Goal: Task Accomplishment & Management: Use online tool/utility

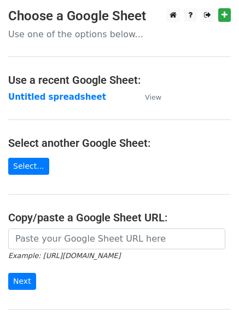
click at [86, 101] on strong "Untitled spreadsheet" at bounding box center [57, 97] width 98 height 10
click at [106, 99] on td "Untitled spreadsheet" at bounding box center [71, 97] width 126 height 13
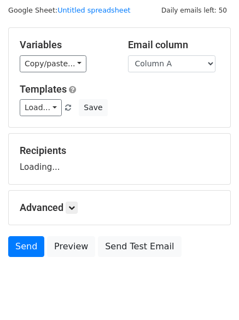
scroll to position [62, 0]
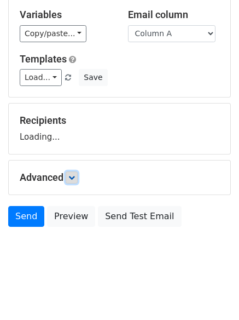
click at [77, 181] on link at bounding box center [72, 178] width 12 height 12
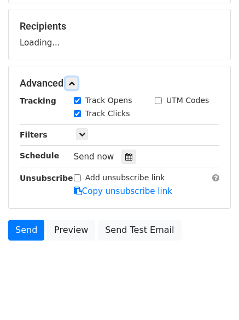
scroll to position [157, 0]
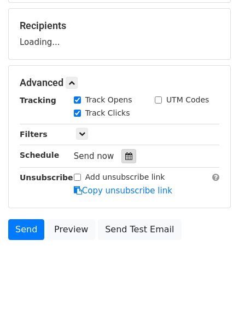
click at [122, 161] on div at bounding box center [129, 156] width 15 height 14
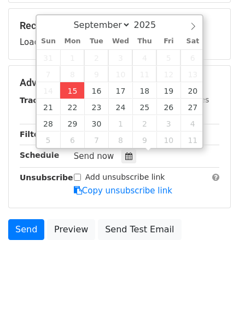
type input "2025-09-15 12:15"
type input "15"
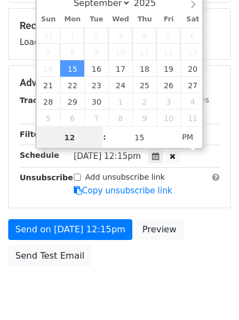
scroll to position [1, 0]
type input "4"
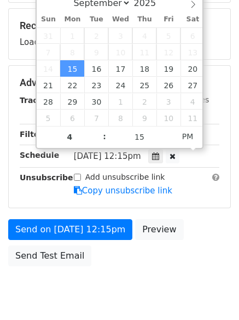
type input "2025-09-15 16:15"
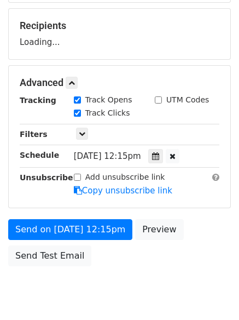
click at [157, 286] on body "New Campaign Daily emails left: 50 Google Sheet: Untitled spreadsheet Variables…" at bounding box center [119, 83] width 239 height 464
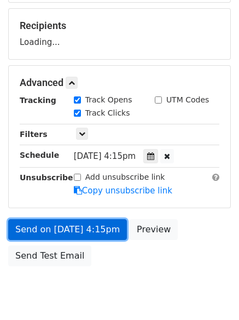
click at [107, 229] on link "Send on Sep 15 at 4:15pm" at bounding box center [67, 229] width 119 height 21
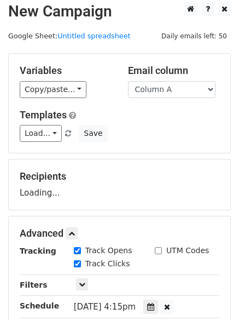
scroll to position [0, 0]
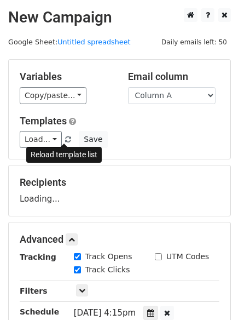
click at [65, 138] on span at bounding box center [68, 139] width 6 height 7
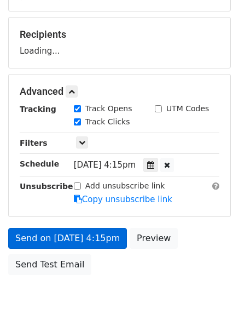
scroll to position [196, 0]
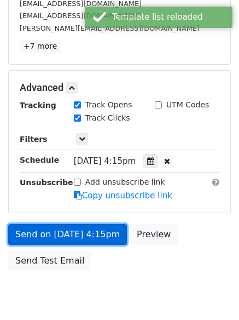
click at [94, 231] on link "Send on Sep 15 at 4:15pm" at bounding box center [67, 234] width 119 height 21
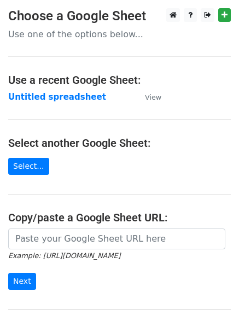
click at [53, 100] on strong "Untitled spreadsheet" at bounding box center [57, 97] width 98 height 10
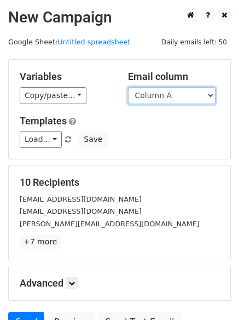
click at [168, 101] on select "Column A Column B Column C Column D Column E" at bounding box center [172, 95] width 88 height 17
select select "Column B"
click at [128, 87] on select "Column A Column B Column C Column D Column E" at bounding box center [172, 95] width 88 height 17
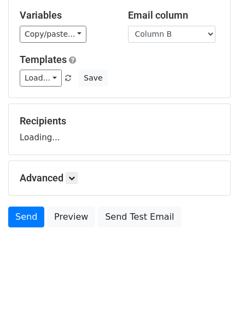
scroll to position [62, 0]
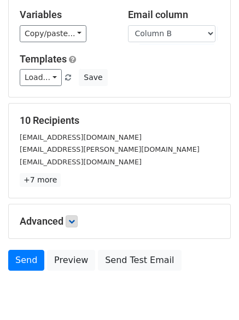
click at [73, 175] on p "+7 more" at bounding box center [120, 180] width 200 height 14
click at [72, 220] on icon at bounding box center [72, 221] width 7 height 7
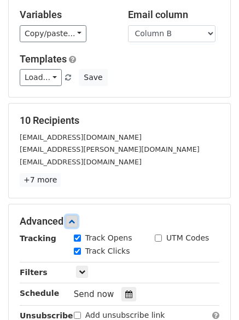
scroll to position [185, 0]
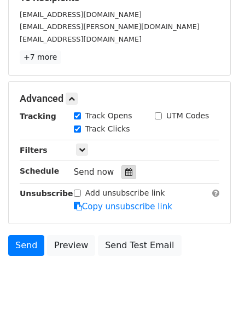
click at [127, 176] on icon at bounding box center [128, 172] width 7 height 8
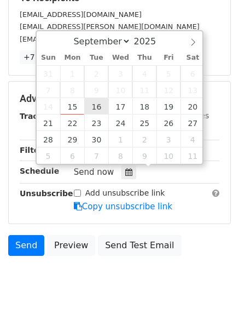
type input "2025-09-16 12:00"
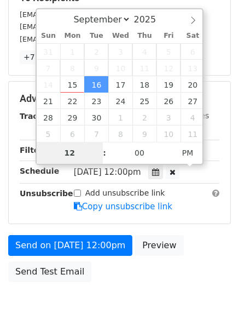
type input "5"
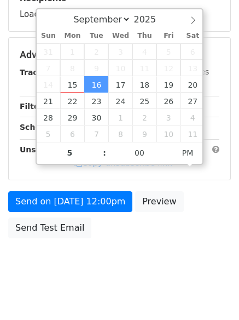
type input "2025-09-16 17:00"
click at [106, 222] on div "Send on Sep 16 at 12:00pm Preview Send Test Email" at bounding box center [119, 217] width 239 height 53
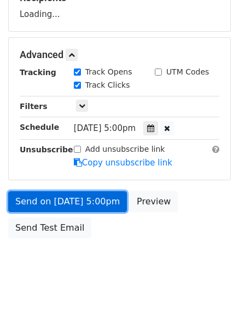
click at [98, 208] on link "Send on Sep 16 at 5:00pm" at bounding box center [67, 201] width 119 height 21
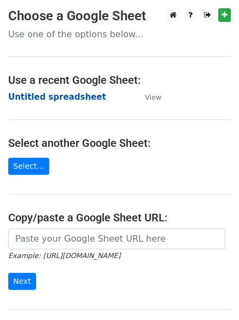
click at [77, 99] on strong "Untitled spreadsheet" at bounding box center [57, 97] width 98 height 10
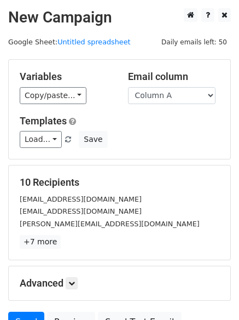
click at [170, 95] on select "Column A Column B Column C Column D Column E" at bounding box center [172, 95] width 88 height 17
click at [174, 103] on select "Column A Column B Column C Column D Column E" at bounding box center [172, 95] width 88 height 17
select select "Column C"
click at [128, 87] on select "Column A Column B Column C Column D Column E" at bounding box center [172, 95] width 88 height 17
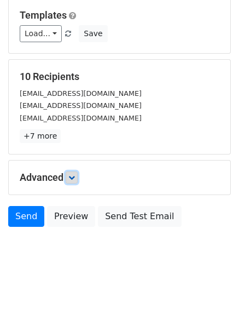
click at [75, 176] on icon at bounding box center [72, 177] width 7 height 7
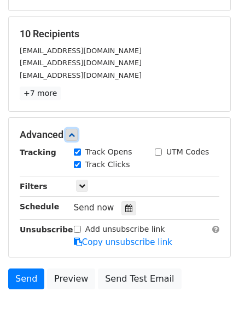
scroll to position [204, 0]
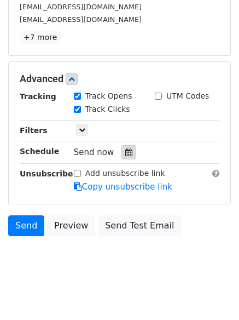
click at [125, 155] on icon at bounding box center [128, 153] width 7 height 8
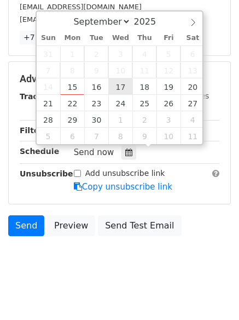
type input "2025-09-17 12:00"
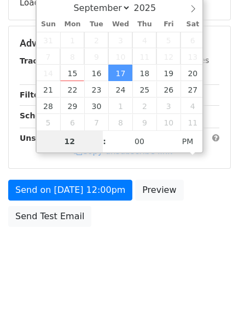
scroll to position [196, 0]
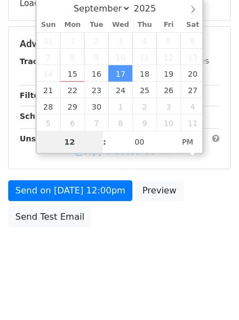
type input "6"
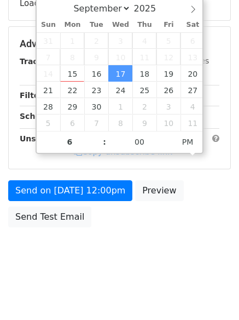
type input "2025-09-17 18:00"
click at [115, 246] on body "New Campaign Daily emails left: 50 Google Sheet: Untitled spreadsheet Variables…" at bounding box center [119, 45] width 239 height 464
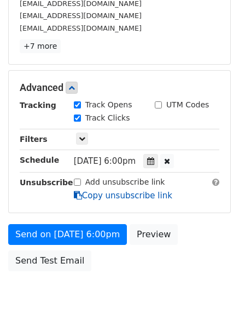
click at [107, 192] on link "Copy unsubscribe link" at bounding box center [123, 196] width 99 height 10
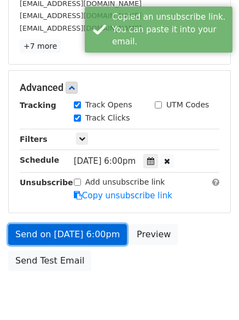
click at [103, 239] on link "Send on Sep 17 at 6:00pm" at bounding box center [67, 234] width 119 height 21
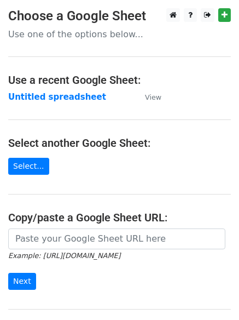
click at [78, 99] on strong "Untitled spreadsheet" at bounding box center [57, 97] width 98 height 10
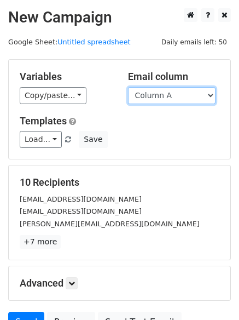
click at [180, 98] on select "Column A Column B Column C Column D Column E" at bounding box center [172, 95] width 88 height 17
select select "Column D"
click at [128, 87] on select "Column A Column B Column C Column D Column E" at bounding box center [172, 95] width 88 height 17
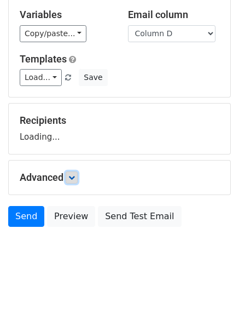
click at [72, 180] on icon at bounding box center [72, 177] width 7 height 7
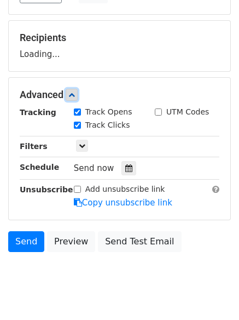
scroll to position [145, 0]
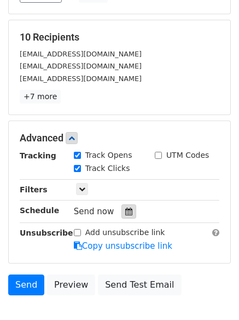
click at [125, 212] on icon at bounding box center [128, 212] width 7 height 8
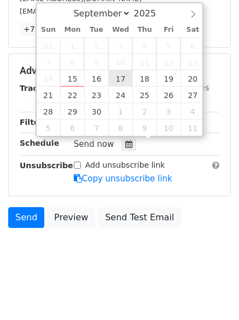
scroll to position [213, 0]
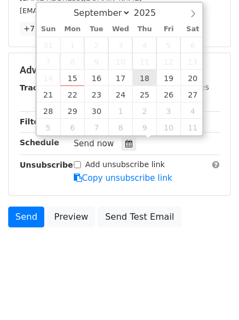
type input "2025-09-18 12:00"
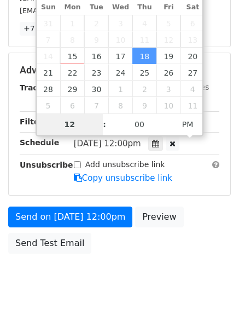
type input "7"
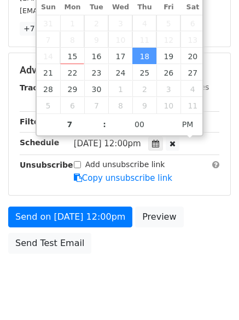
type input "2025-09-18 19:00"
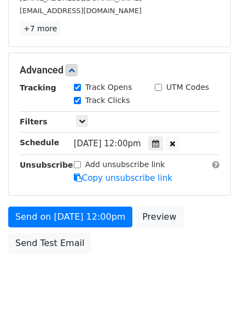
click at [140, 241] on div "Send on Sep 18 at 12:00pm Preview Send Test Email" at bounding box center [119, 233] width 239 height 53
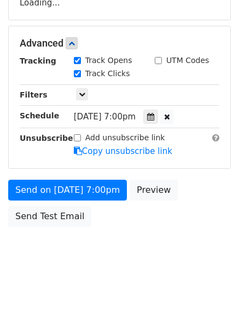
scroll to position [196, 0]
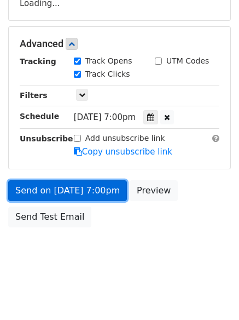
click at [99, 197] on link "Send on Sep 18 at 7:00pm" at bounding box center [67, 190] width 119 height 21
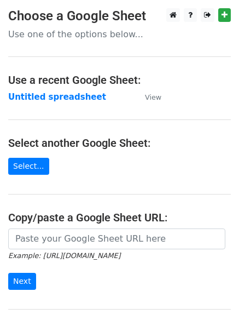
click at [46, 96] on strong "Untitled spreadsheet" at bounding box center [57, 97] width 98 height 10
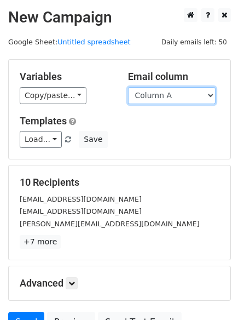
click at [173, 94] on select "Column A Column B Column C Column D Column E" at bounding box center [172, 95] width 88 height 17
drag, startPoint x: 184, startPoint y: 94, endPoint x: 184, endPoint y: 103, distance: 9.3
click at [184, 94] on select "Column A Column B Column C Column D Column E" at bounding box center [172, 95] width 88 height 17
select select "Column E"
click at [128, 87] on select "Column A Column B Column C Column D Column E" at bounding box center [172, 95] width 88 height 17
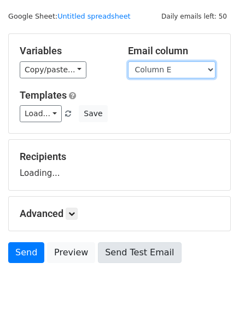
scroll to position [62, 0]
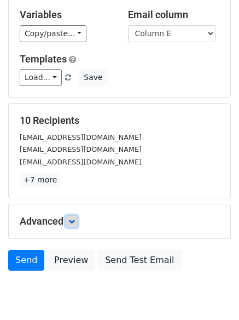
click at [71, 219] on icon at bounding box center [72, 221] width 7 height 7
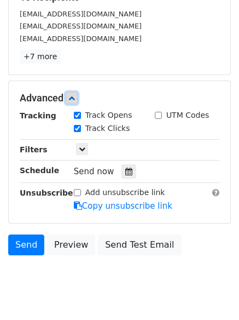
scroll to position [187, 0]
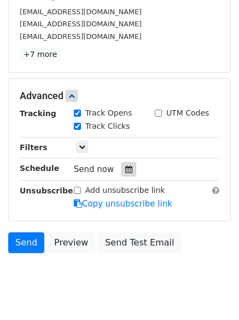
click at [125, 172] on icon at bounding box center [128, 169] width 7 height 8
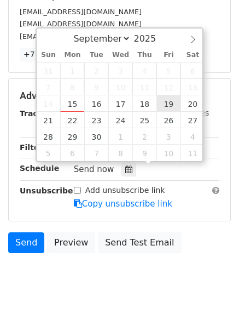
type input "[DATE] 12:00"
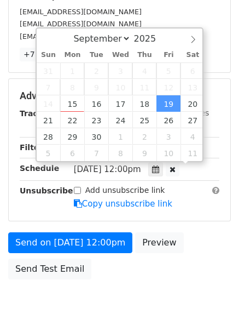
scroll to position [1, 0]
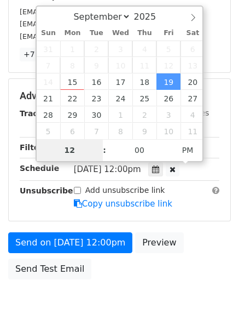
type input "8"
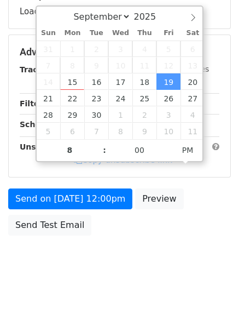
type input "[DATE] 20:00"
click at [161, 248] on body "New Campaign Daily emails left: 50 Google Sheet: Untitled spreadsheet Variables…" at bounding box center [119, 53] width 239 height 464
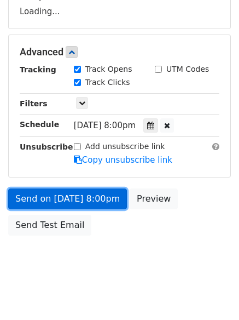
click at [95, 193] on link "Send on [DATE] 8:00pm" at bounding box center [67, 199] width 119 height 21
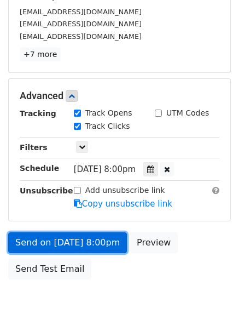
click at [99, 241] on link "Send on [DATE] 8:00pm" at bounding box center [67, 242] width 119 height 21
